Goal: Browse casually

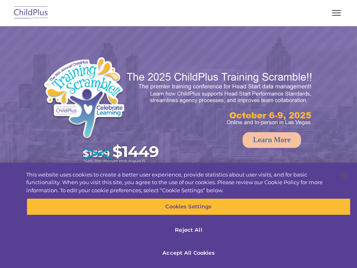
select select "MEDIUM"
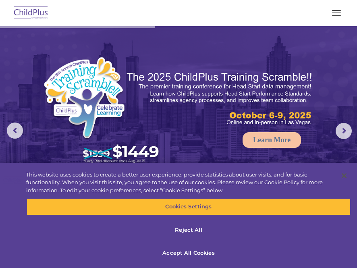
click at [336, 10] on span "button" at bounding box center [336, 10] width 9 height 1
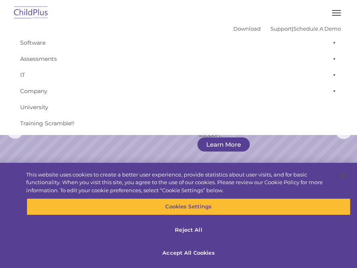
click at [37, 18] on img at bounding box center [31, 13] width 38 height 19
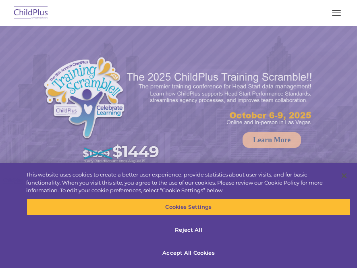
select select "MEDIUM"
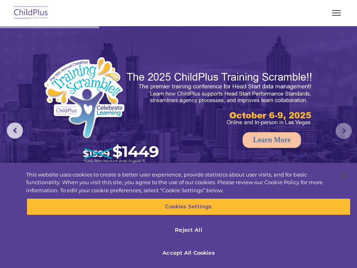
click at [339, 136] on rs-arrow at bounding box center [344, 131] width 16 height 16
